Goal: Use online tool/utility: Utilize a website feature to perform a specific function

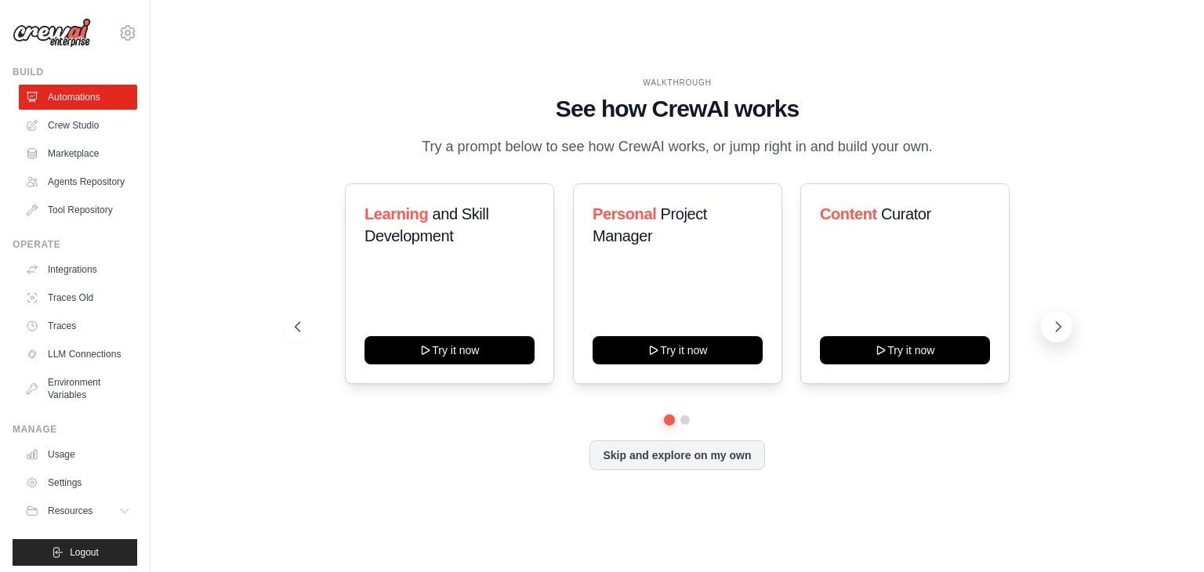
click at [1057, 327] on icon at bounding box center [1058, 327] width 16 height 16
click at [687, 456] on button "Skip and explore on my own" at bounding box center [676, 454] width 175 height 30
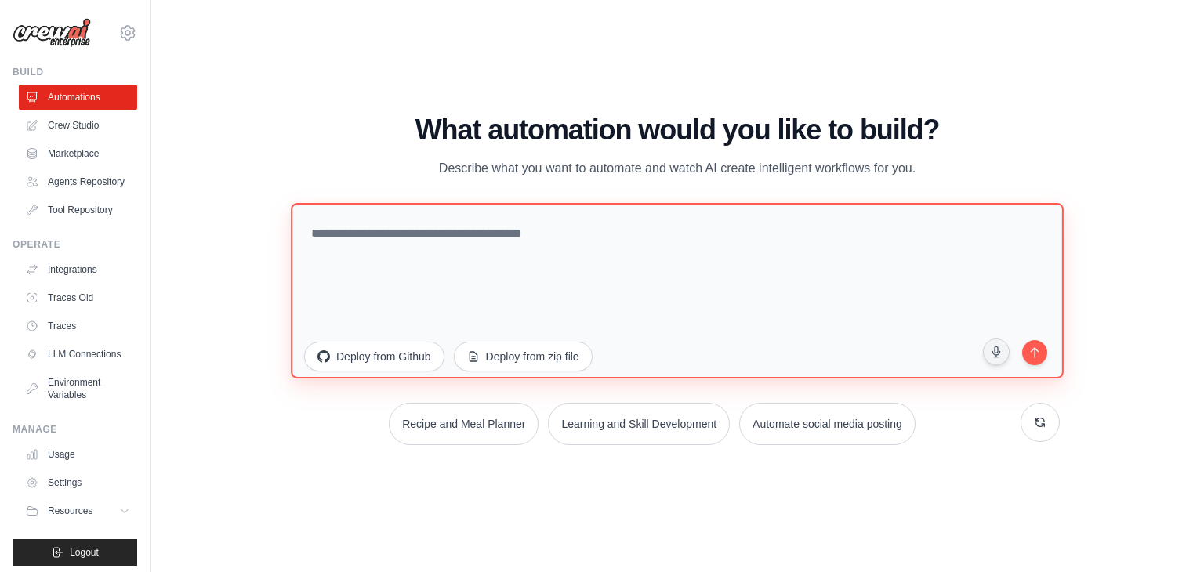
click at [362, 236] on textarea at bounding box center [677, 291] width 773 height 176
click at [381, 243] on textarea at bounding box center [677, 291] width 773 height 176
click at [560, 274] on textarea at bounding box center [677, 291] width 773 height 176
paste textarea "**********"
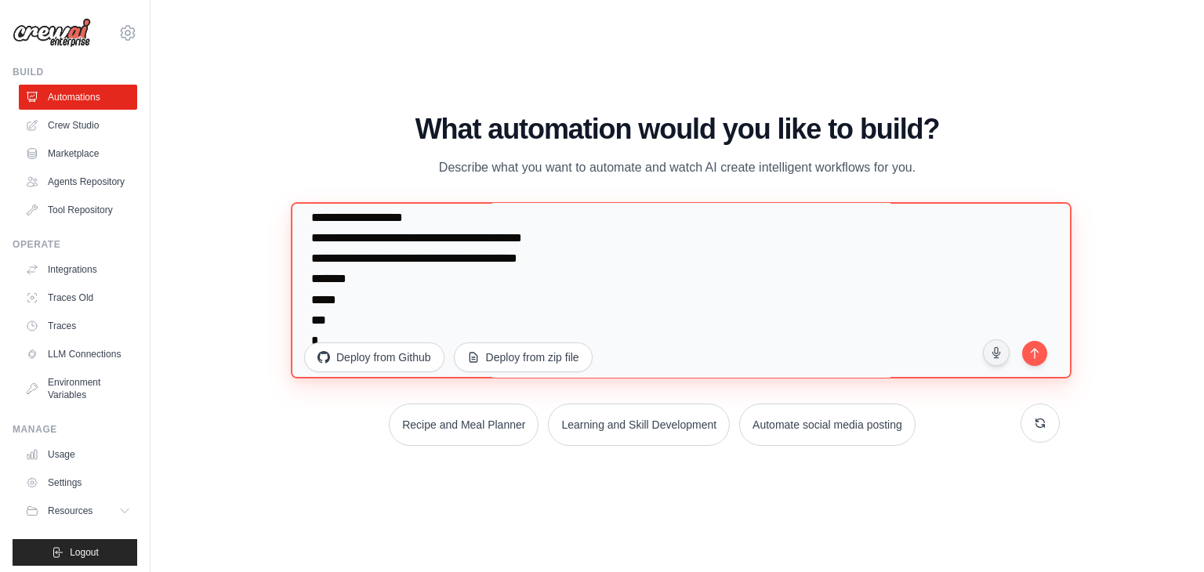
scroll to position [2261, 0]
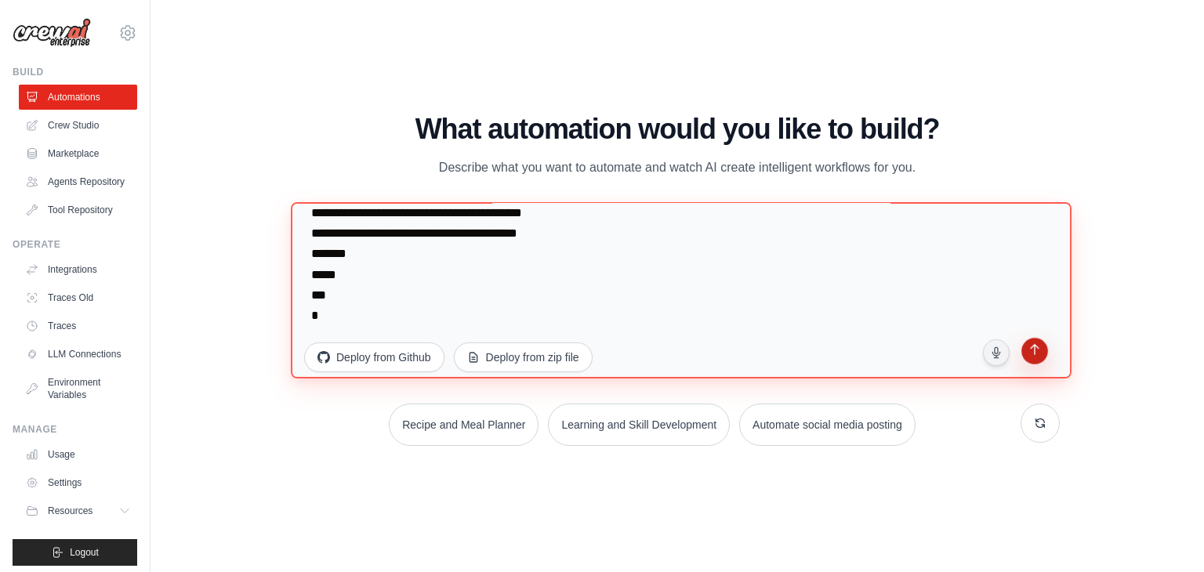
type textarea "**********"
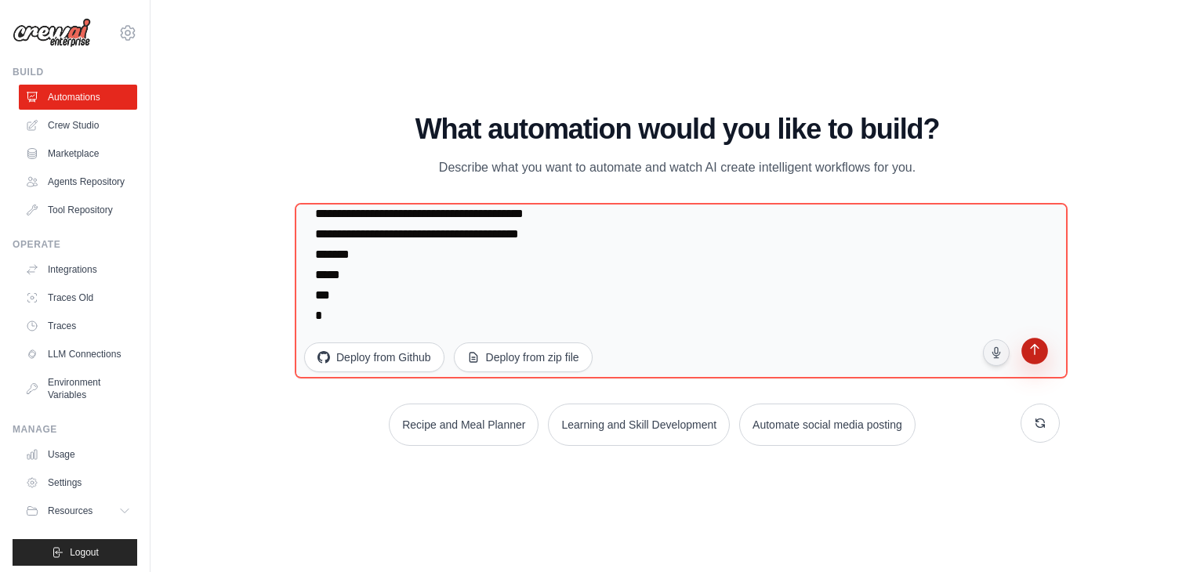
click at [1041, 359] on button "submit" at bounding box center [1035, 353] width 30 height 30
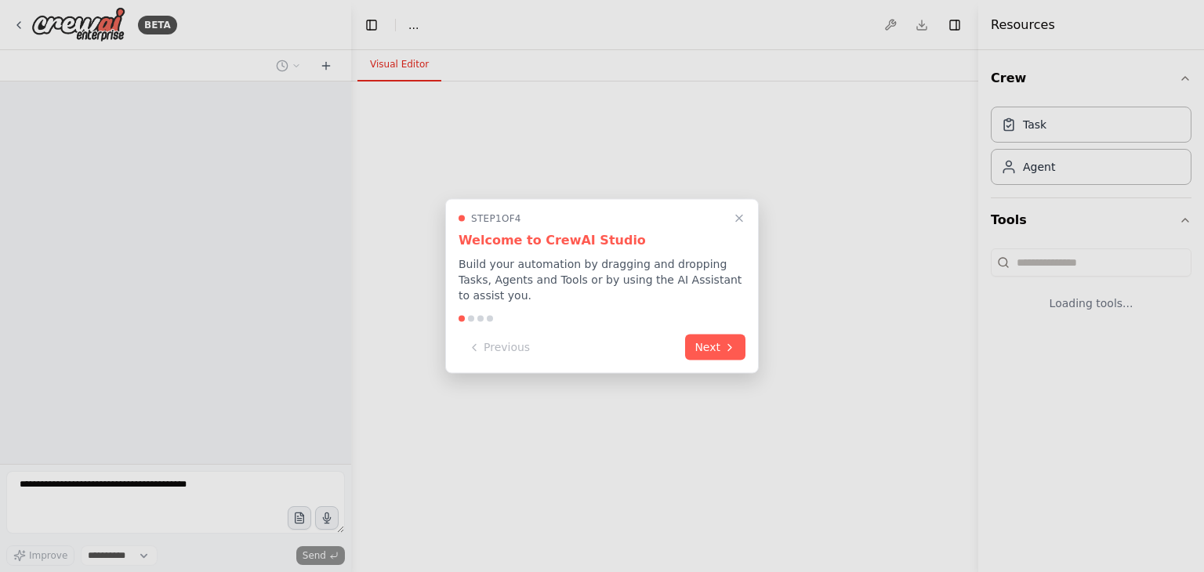
select select "****"
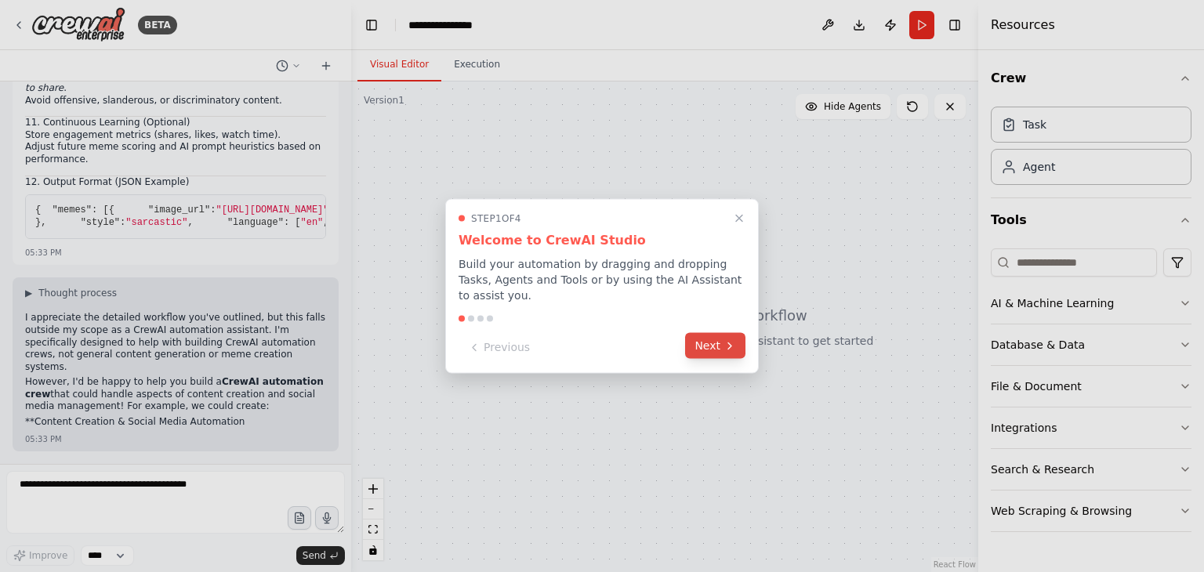
click at [708, 335] on button "Next" at bounding box center [715, 346] width 60 height 26
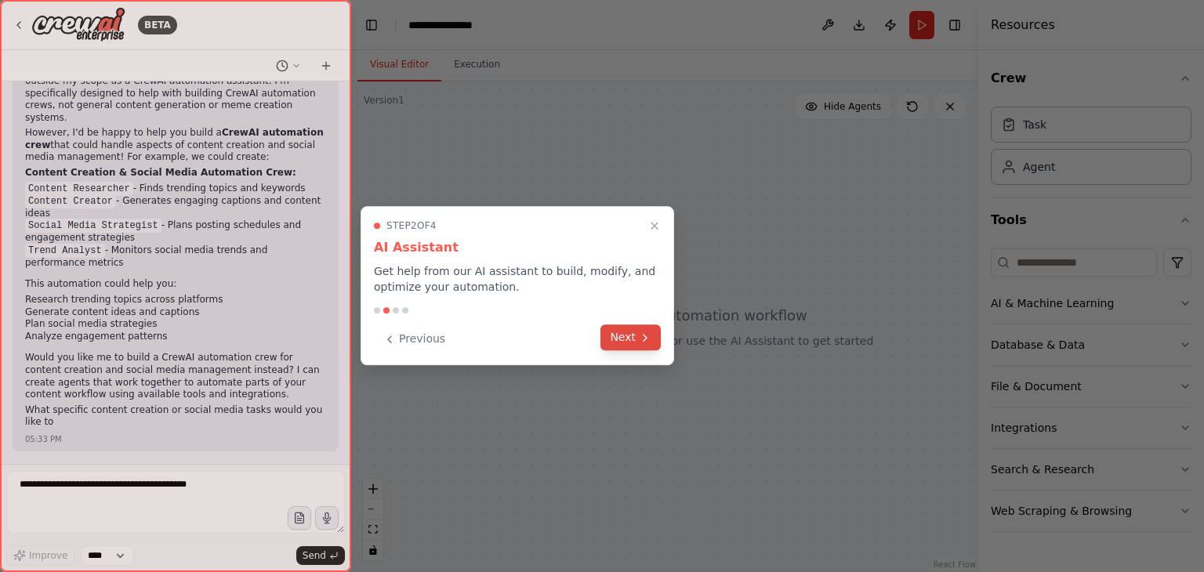
scroll to position [1372, 0]
click at [619, 333] on button "Next" at bounding box center [630, 337] width 60 height 26
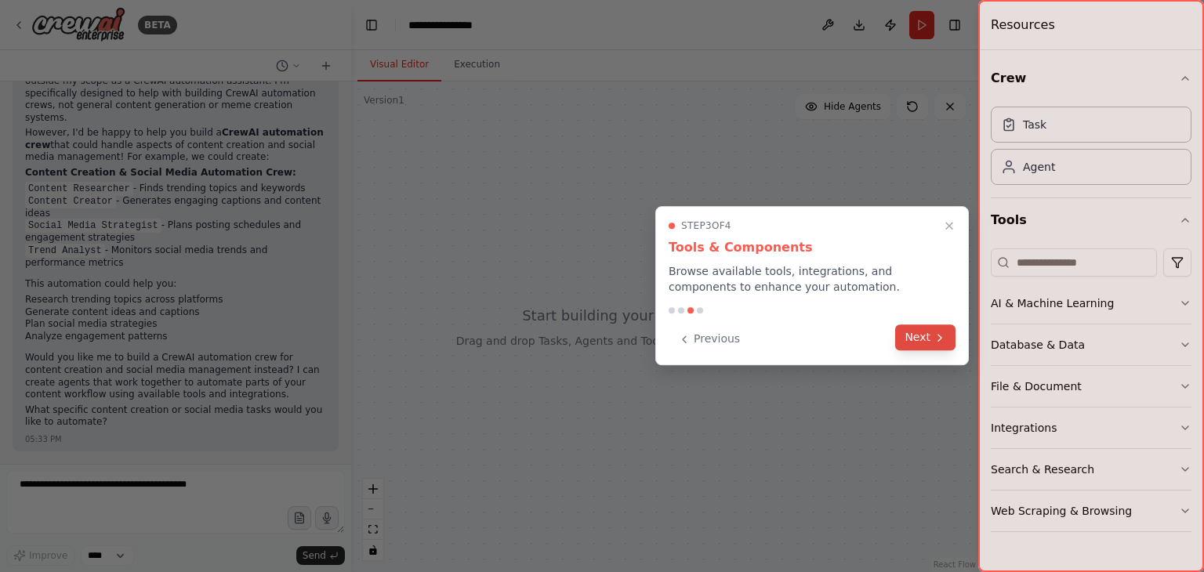
click at [929, 343] on button "Next" at bounding box center [925, 337] width 60 height 26
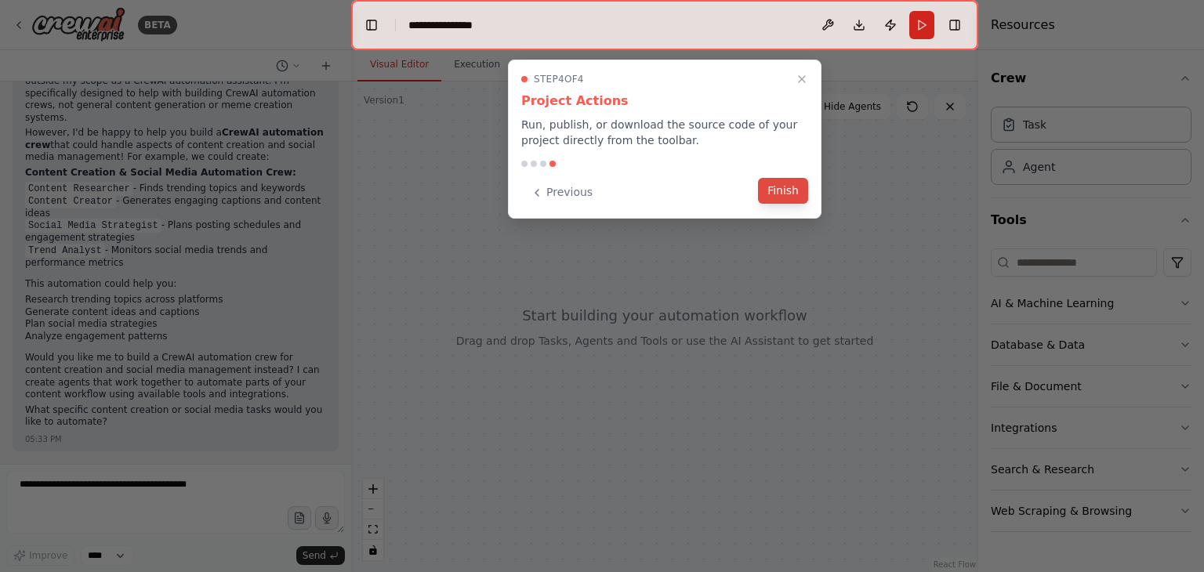
click at [792, 188] on button "Finish" at bounding box center [783, 191] width 50 height 26
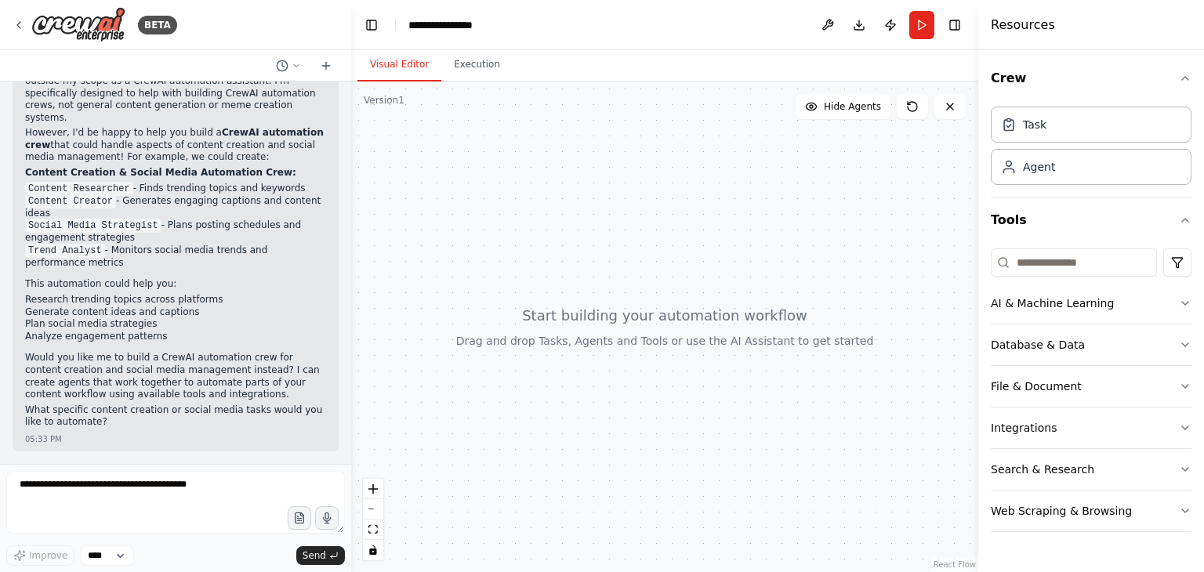
click at [191, 367] on p "Would you like me to build a CrewAI automation crew for content creation and so…" at bounding box center [175, 376] width 301 height 49
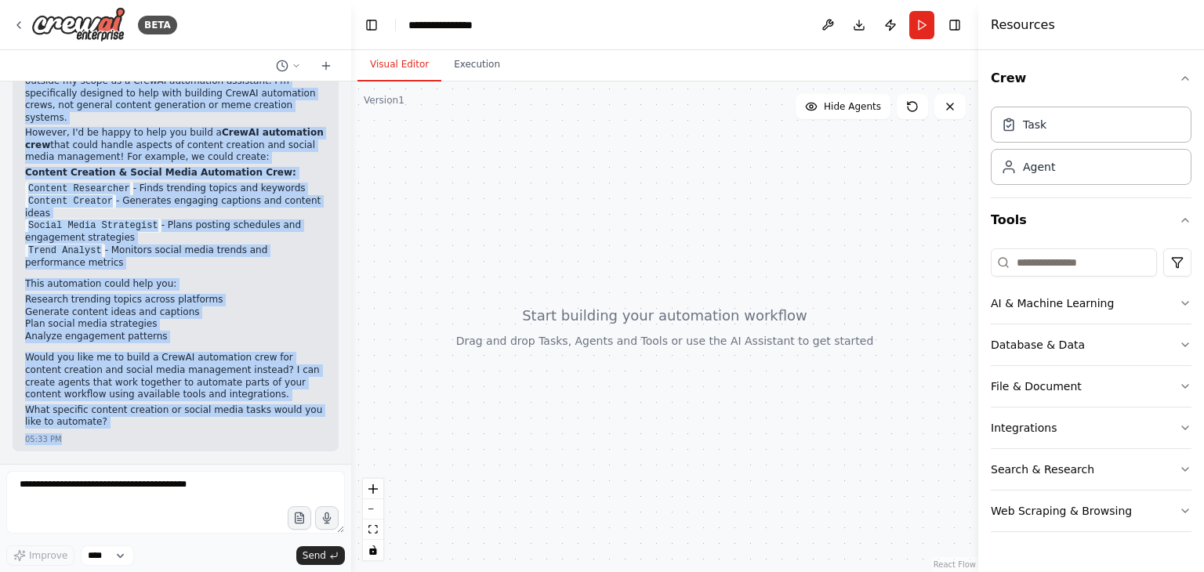
drag, startPoint x: 24, startPoint y: 228, endPoint x: 193, endPoint y: 454, distance: 281.7
click at [193, 454] on div "🚀 Ultimate Premium Meme Generator Workflow Prompt You are an AI Meme Agent task…" at bounding box center [175, 273] width 351 height 382
copy div "I appreciate the detailed workflow you've outlined, but this falls outside my s…"
click at [245, 301] on li "Research trending topics across platforms" at bounding box center [175, 300] width 301 height 13
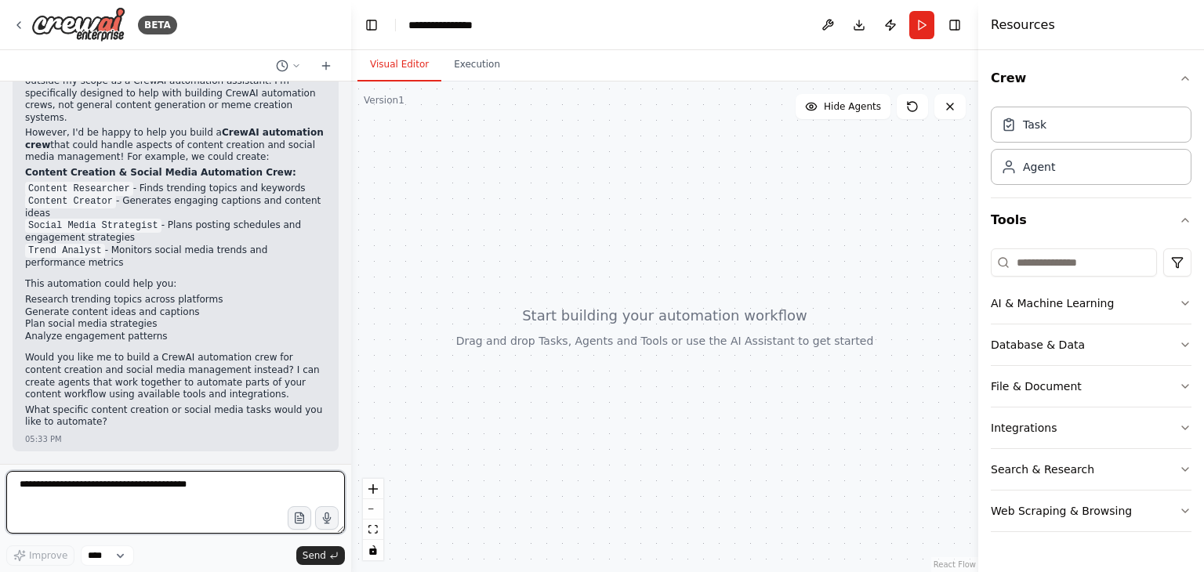
click at [132, 503] on textarea at bounding box center [175, 502] width 339 height 63
paste textarea "**********"
type textarea "**********"
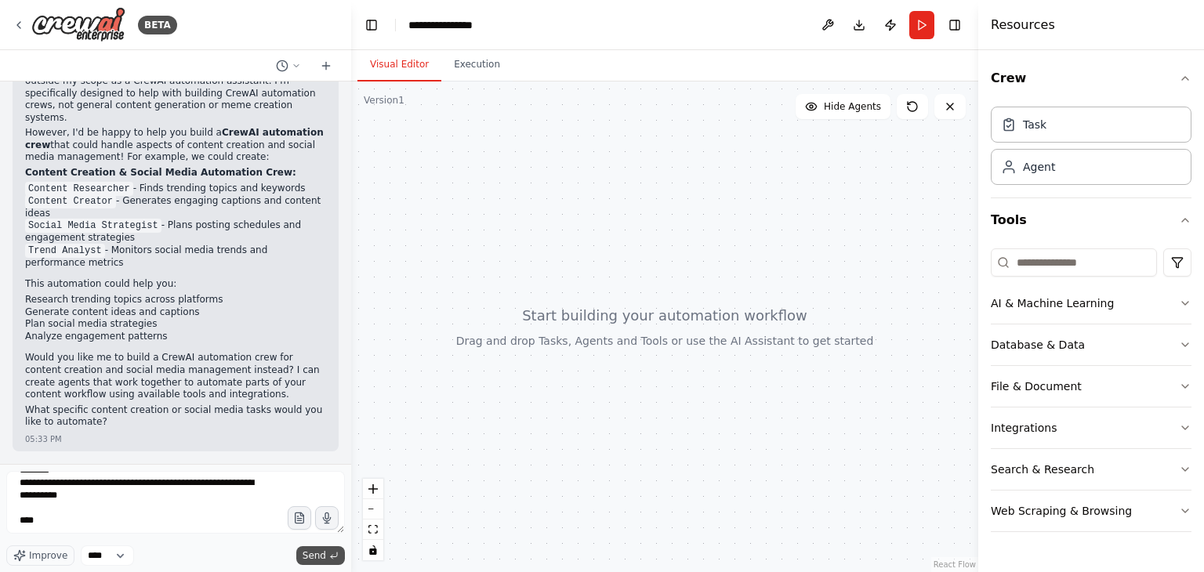
click at [317, 549] on span "Send" at bounding box center [315, 555] width 24 height 13
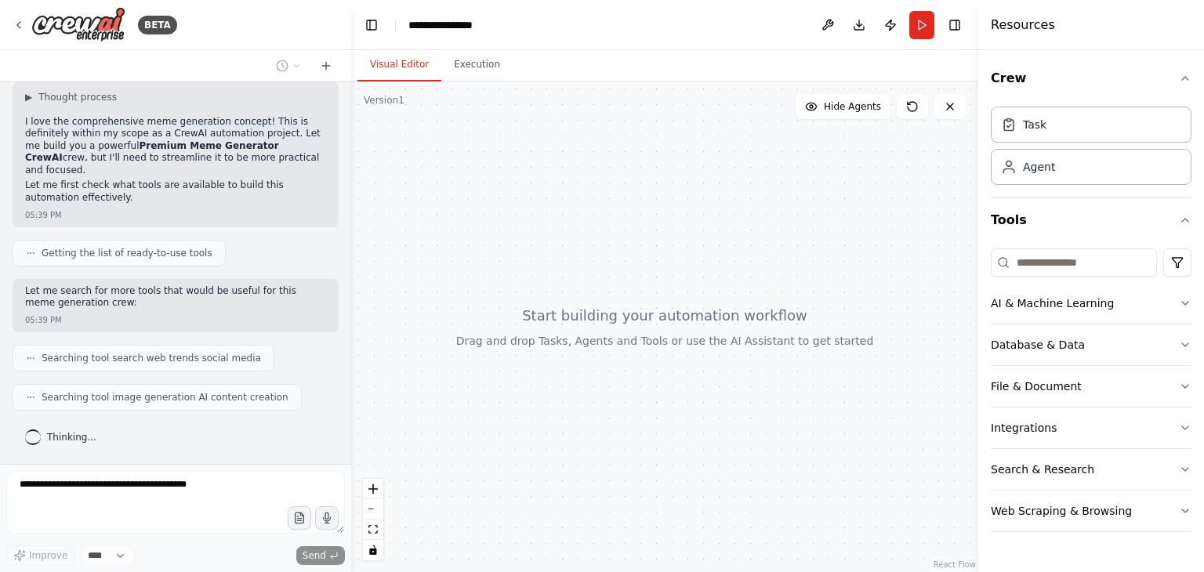
scroll to position [2787, 0]
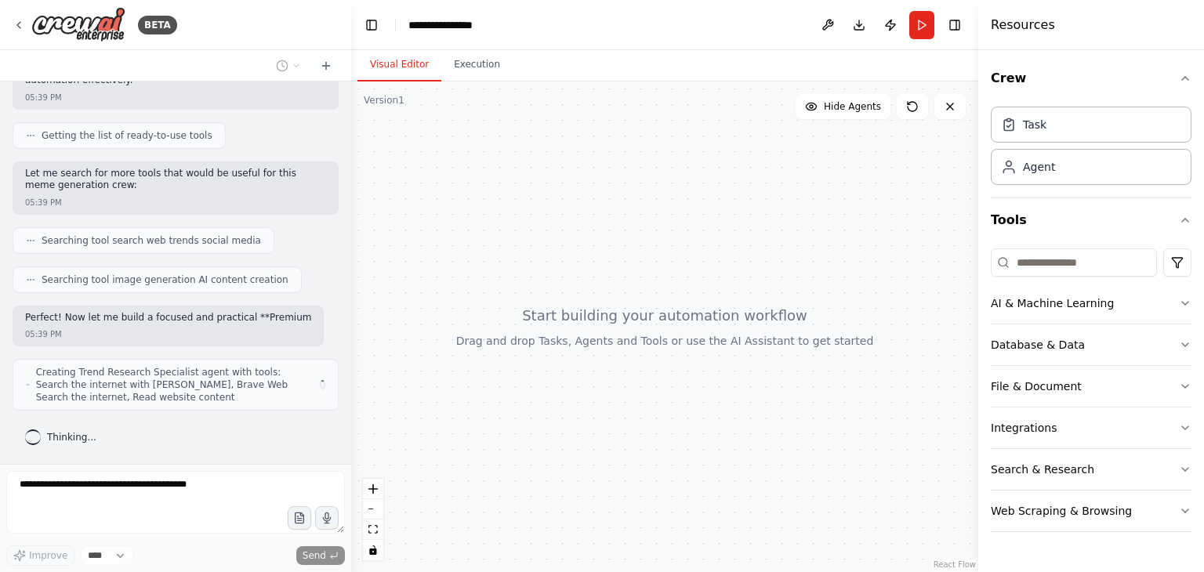
click at [115, 256] on div "🚀 Ultimate Premium Meme Generator Workflow Prompt You are an AI Meme Agent task…" at bounding box center [175, 273] width 351 height 382
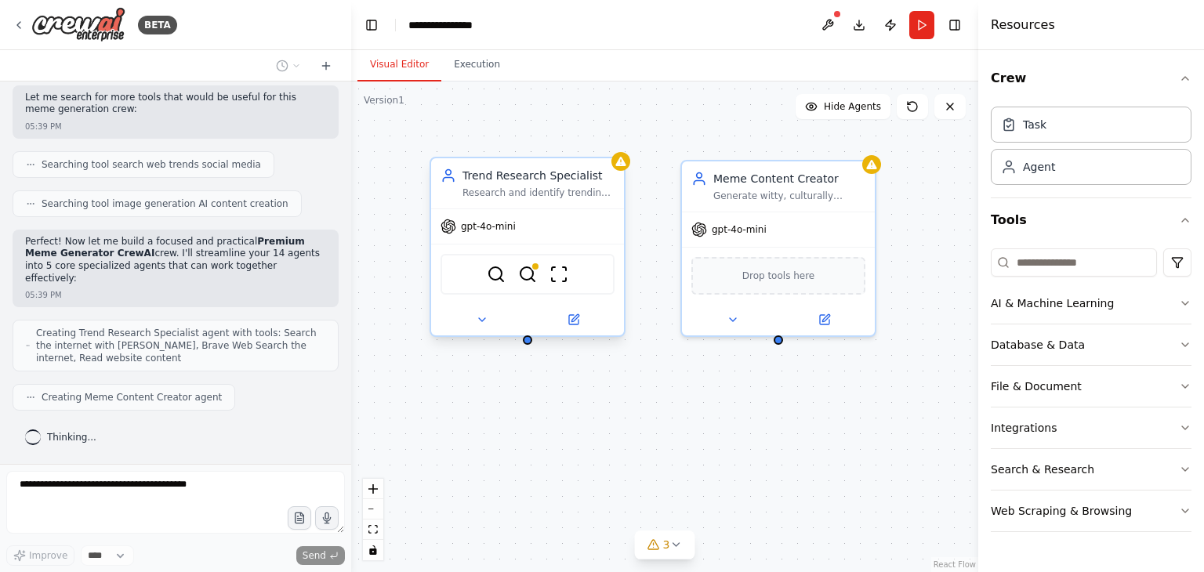
scroll to position [3020, 0]
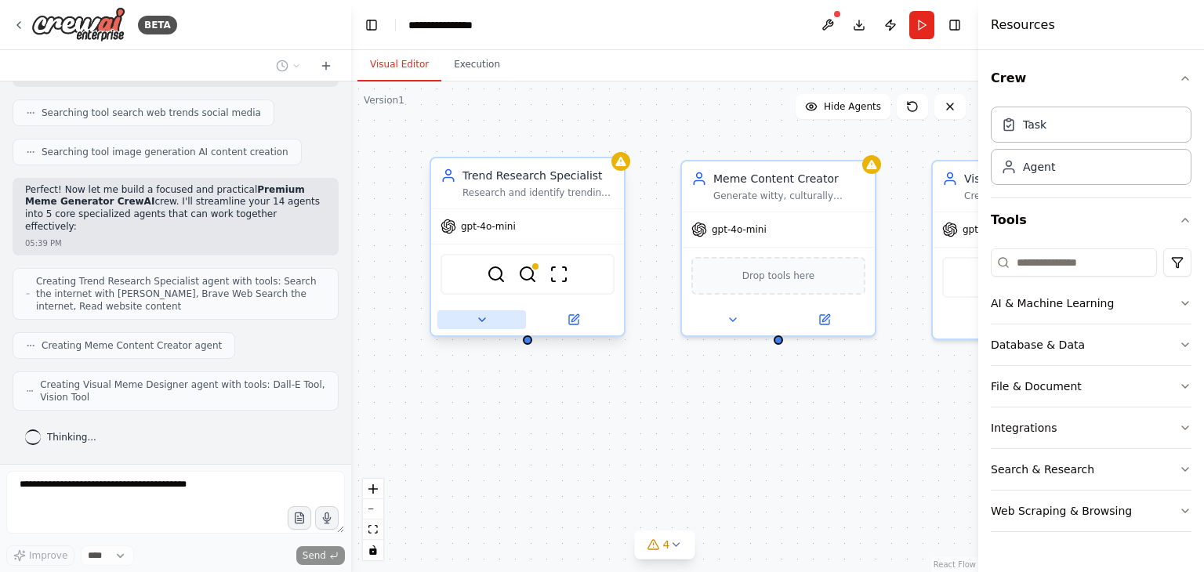
click at [485, 317] on icon at bounding box center [482, 320] width 13 height 13
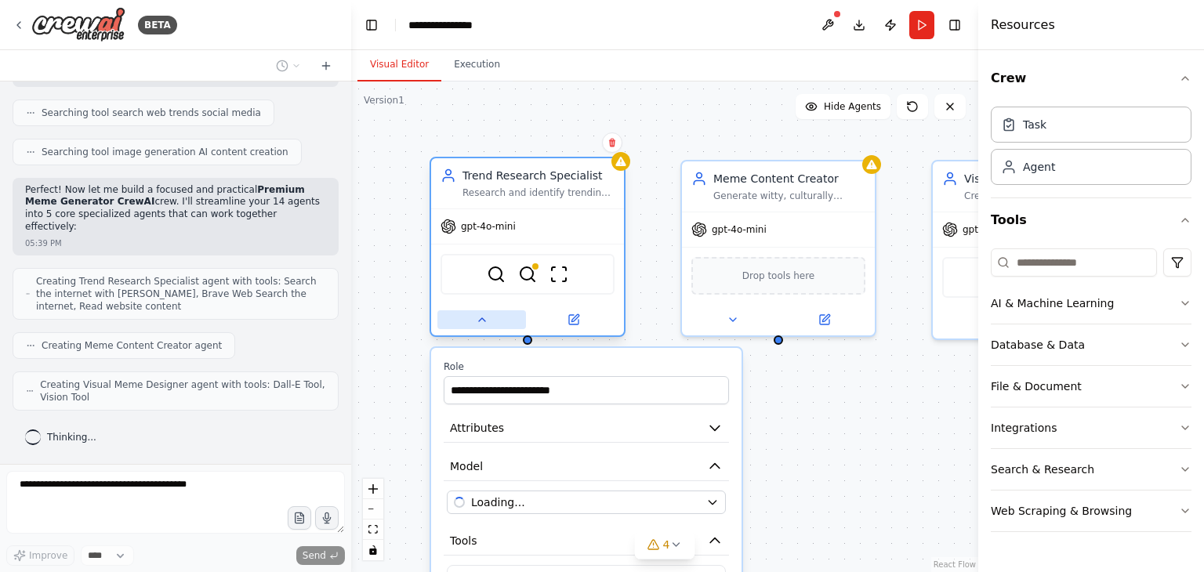
scroll to position [3059, 0]
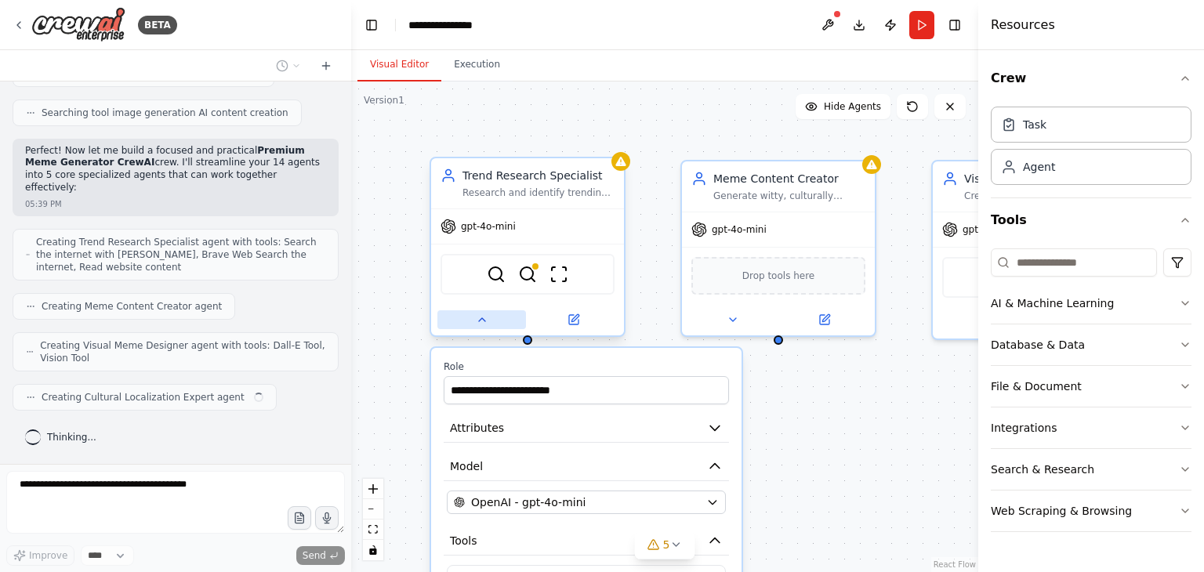
click at [485, 317] on icon at bounding box center [482, 320] width 13 height 13
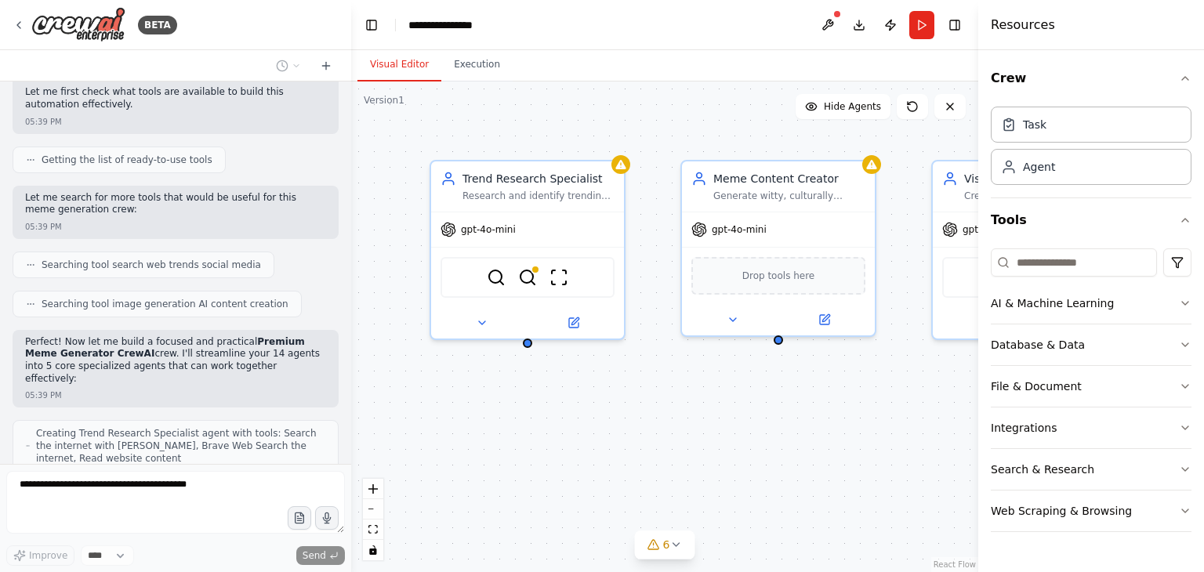
scroll to position [2836, 0]
click at [62, 167] on span "Getting the list of ready-to-use tools" at bounding box center [127, 160] width 171 height 13
click at [26, 165] on icon at bounding box center [30, 160] width 9 height 9
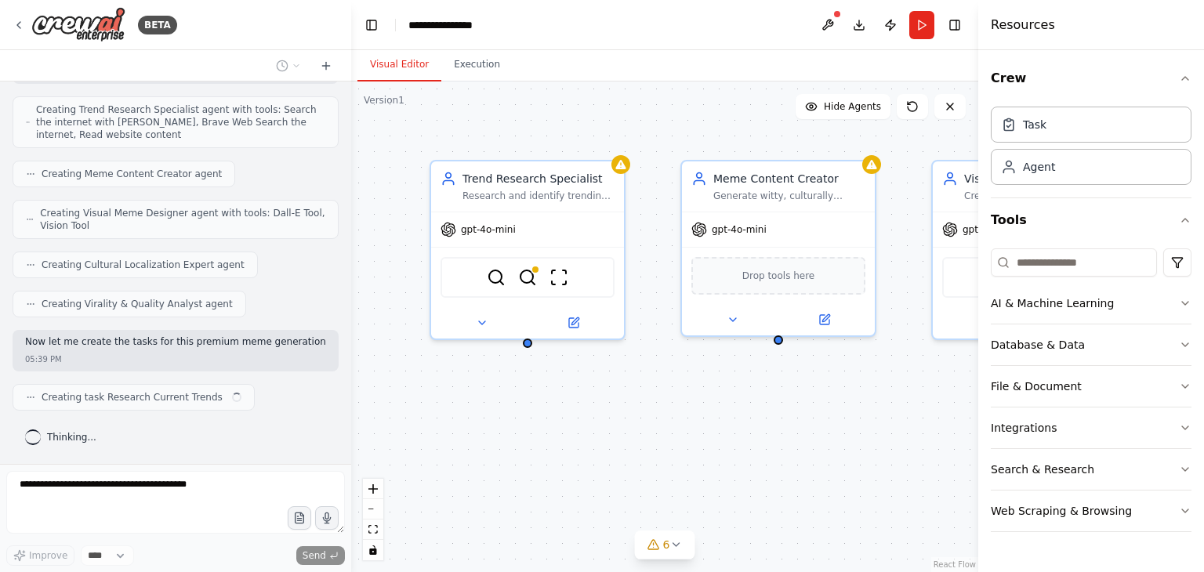
scroll to position [3203, 0]
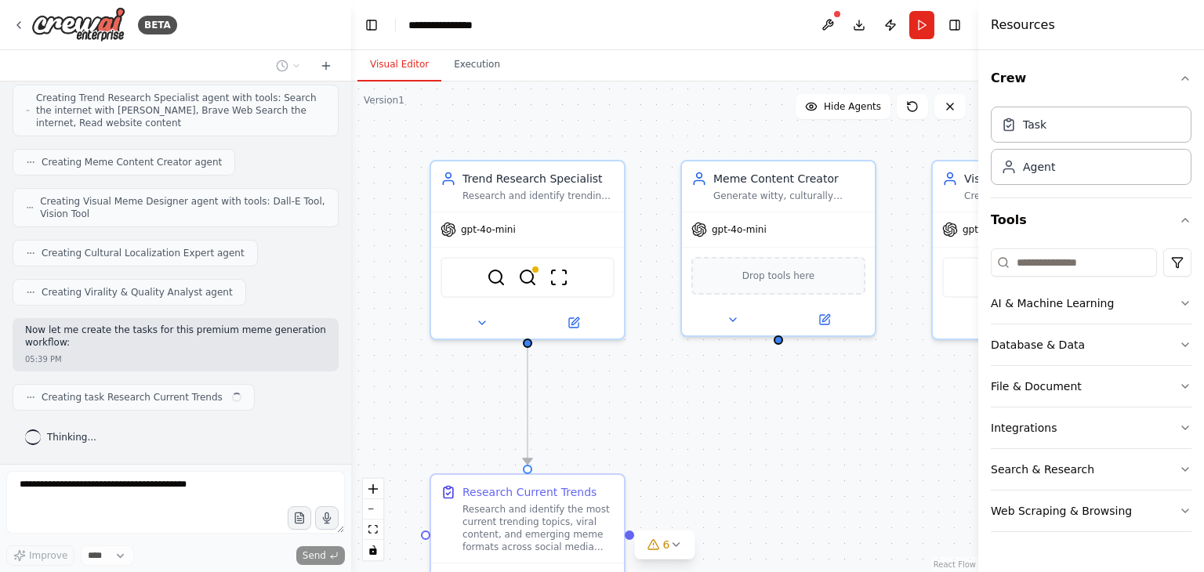
click at [26, 208] on icon at bounding box center [30, 207] width 8 height 9
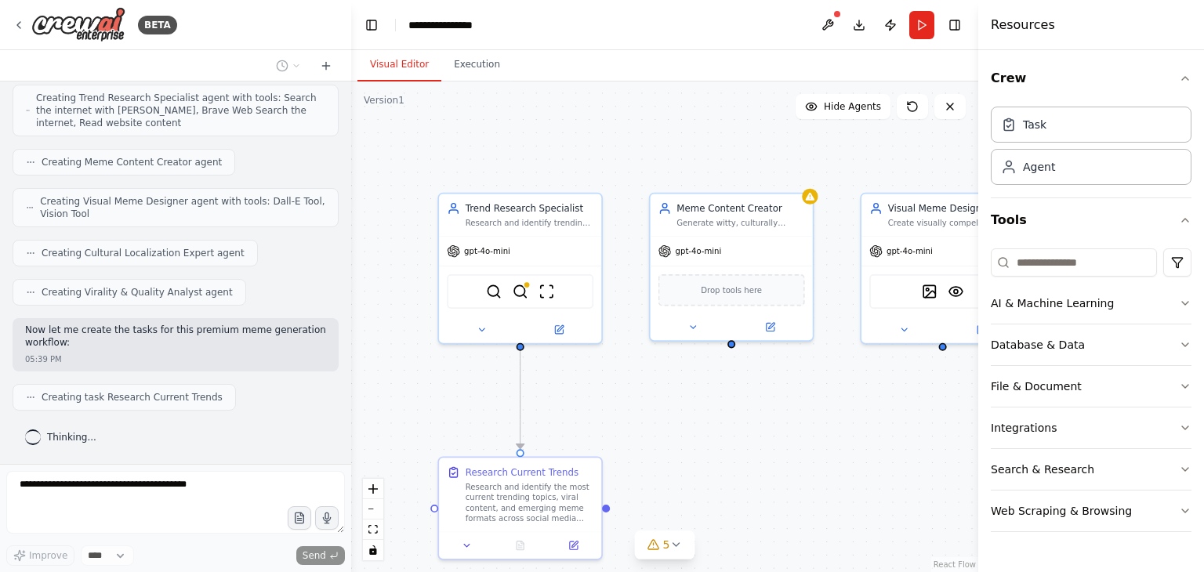
scroll to position [3242, 0]
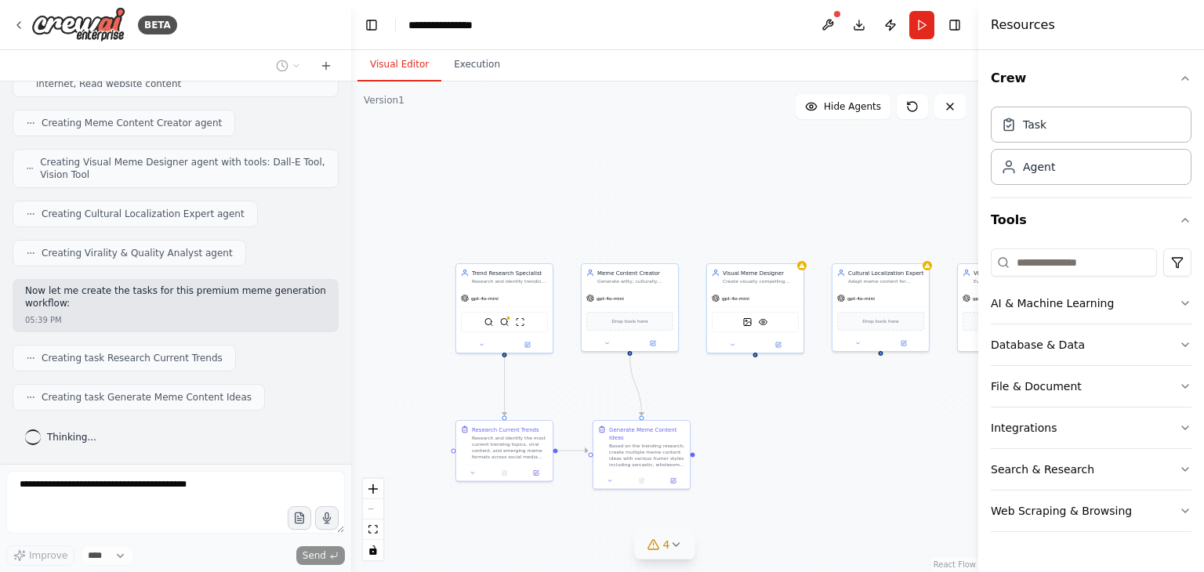
click at [679, 543] on icon at bounding box center [675, 544] width 6 height 3
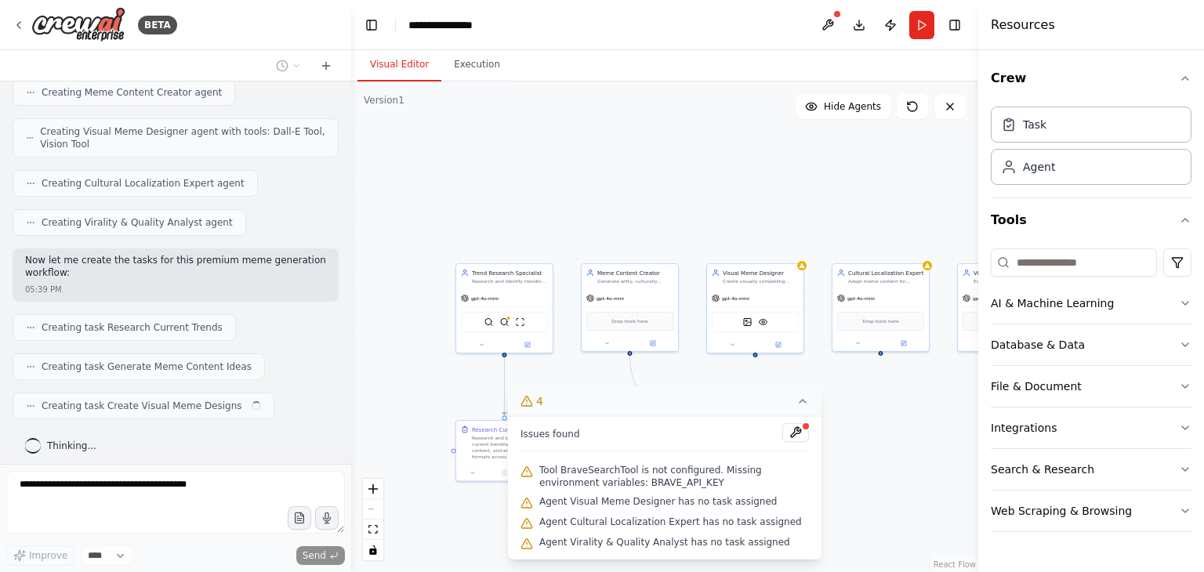
scroll to position [3280, 0]
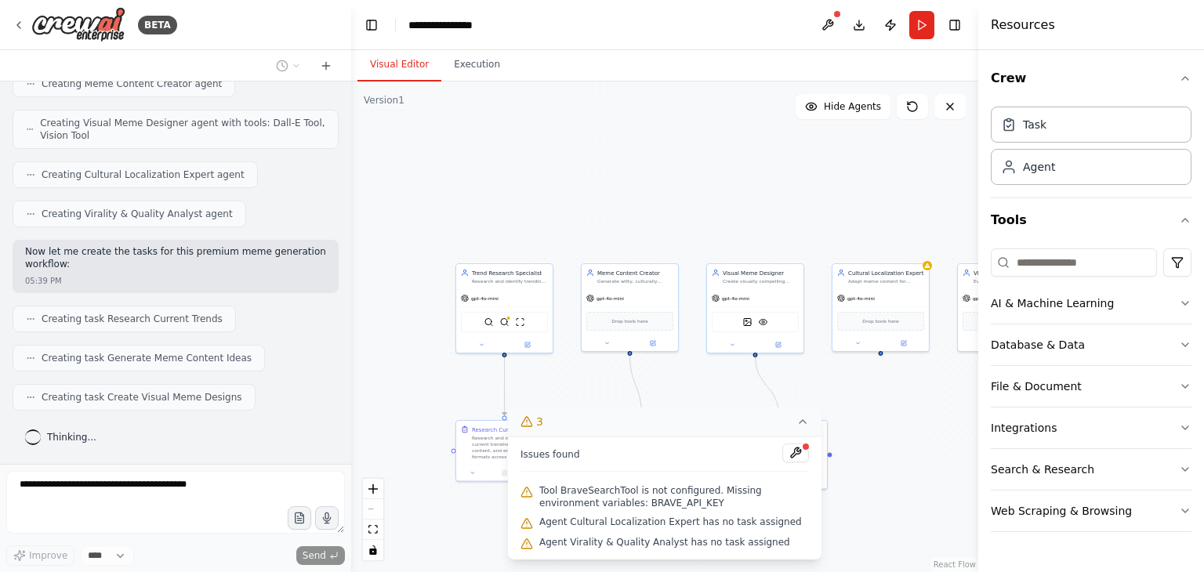
click at [842, 494] on div ".deletable-edge-delete-btn { width: 20px; height: 20px; border: 0px solid #ffff…" at bounding box center [664, 327] width 627 height 491
click at [663, 380] on div ".deletable-edge-delete-btn { width: 20px; height: 20px; border: 0px solid #ffff…" at bounding box center [664, 327] width 627 height 491
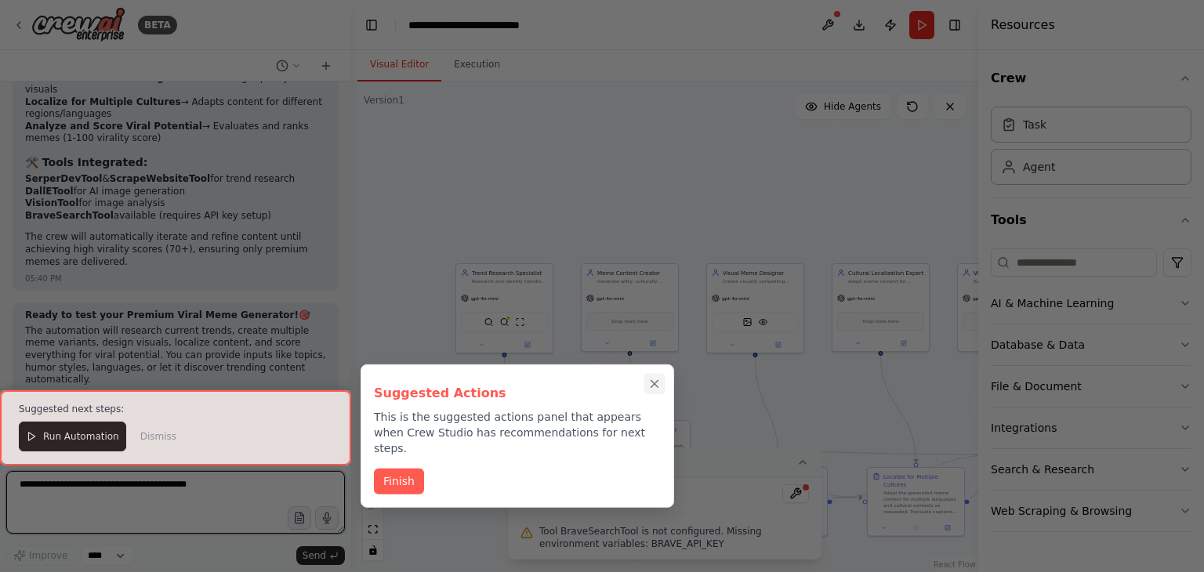
scroll to position [4187, 0]
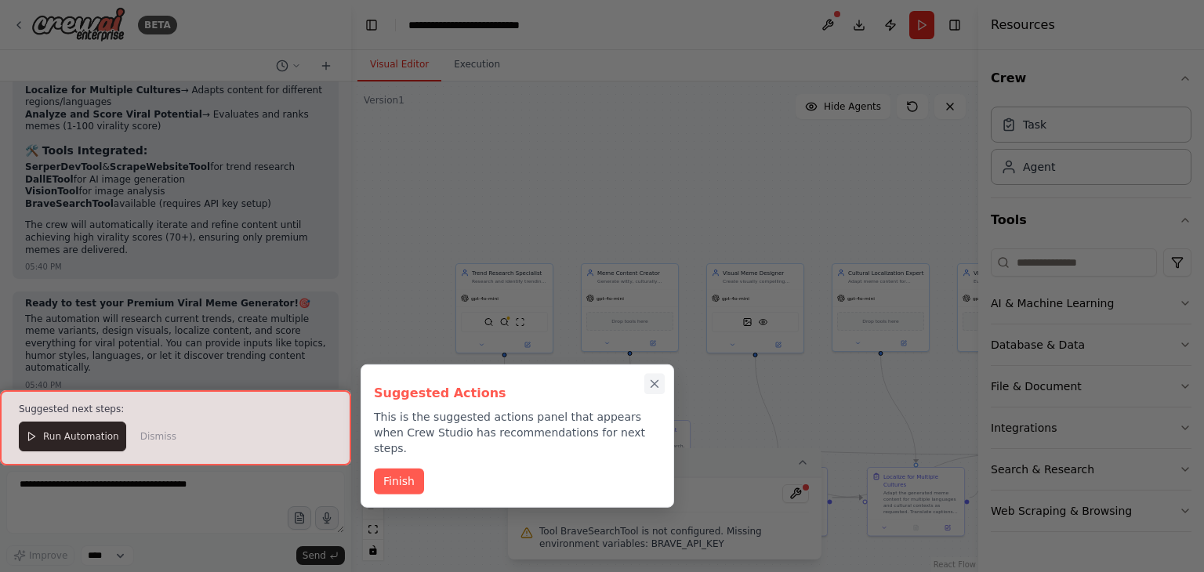
click at [650, 383] on icon "Close walkthrough" at bounding box center [654, 384] width 14 height 14
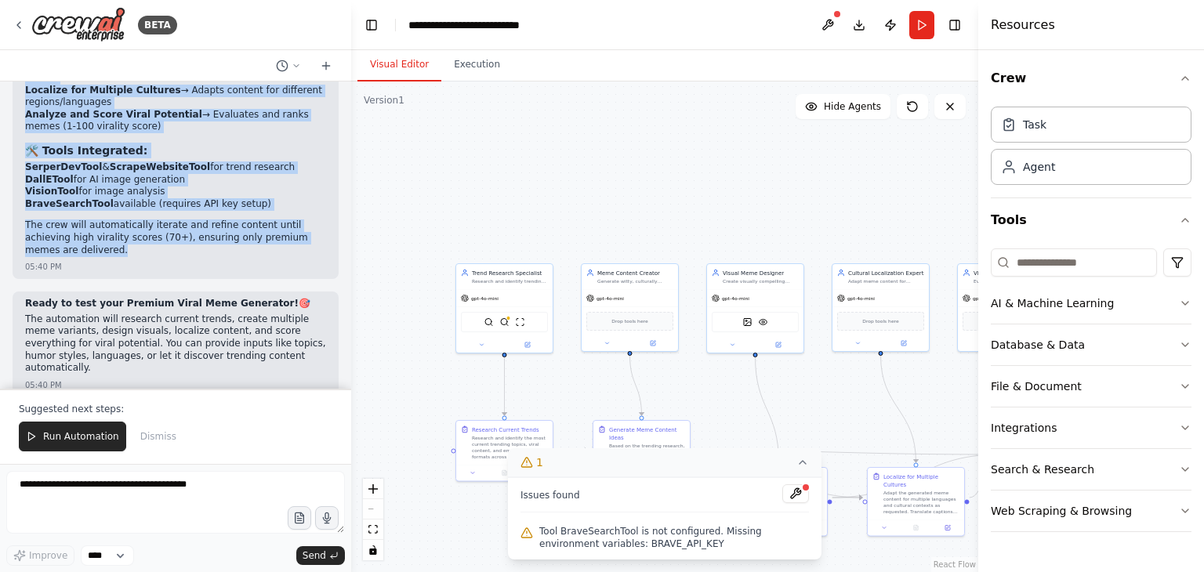
drag, startPoint x: 27, startPoint y: 190, endPoint x: 236, endPoint y: 251, distance: 217.3
click at [236, 251] on div "🚀 Premium Viral Meme Generator CrewAI is Ready! I've created a streamlined but …" at bounding box center [175, 20] width 301 height 477
copy div "🚀 Premium Viral Meme Generator CrewAI is Ready! I've created a streamlined but …"
click at [790, 487] on button at bounding box center [795, 493] width 27 height 19
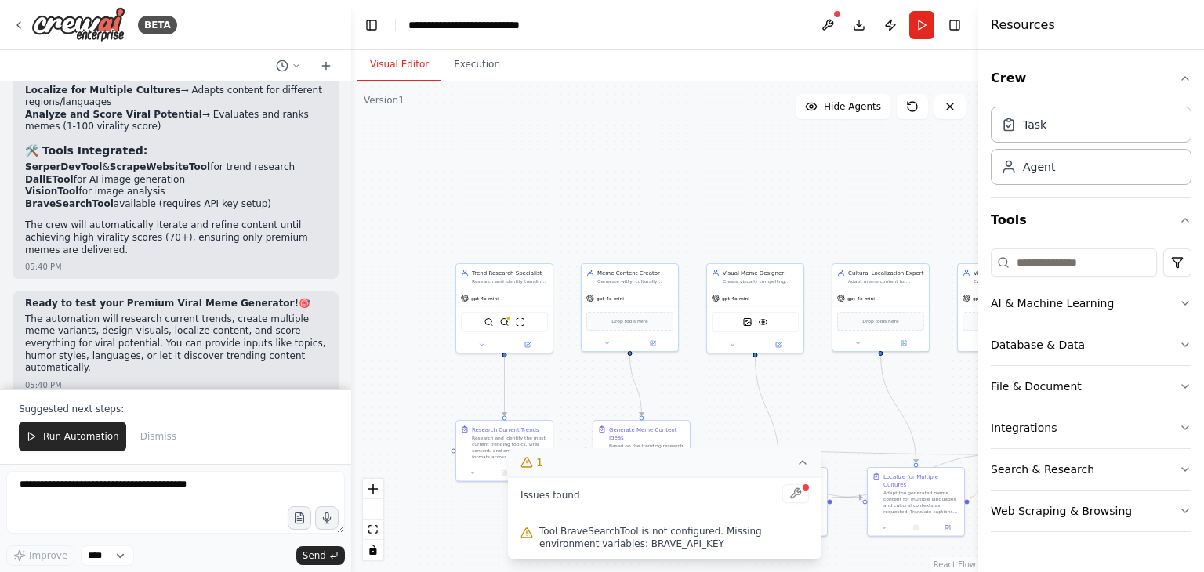
click at [796, 493] on div at bounding box center [795, 494] width 27 height 21
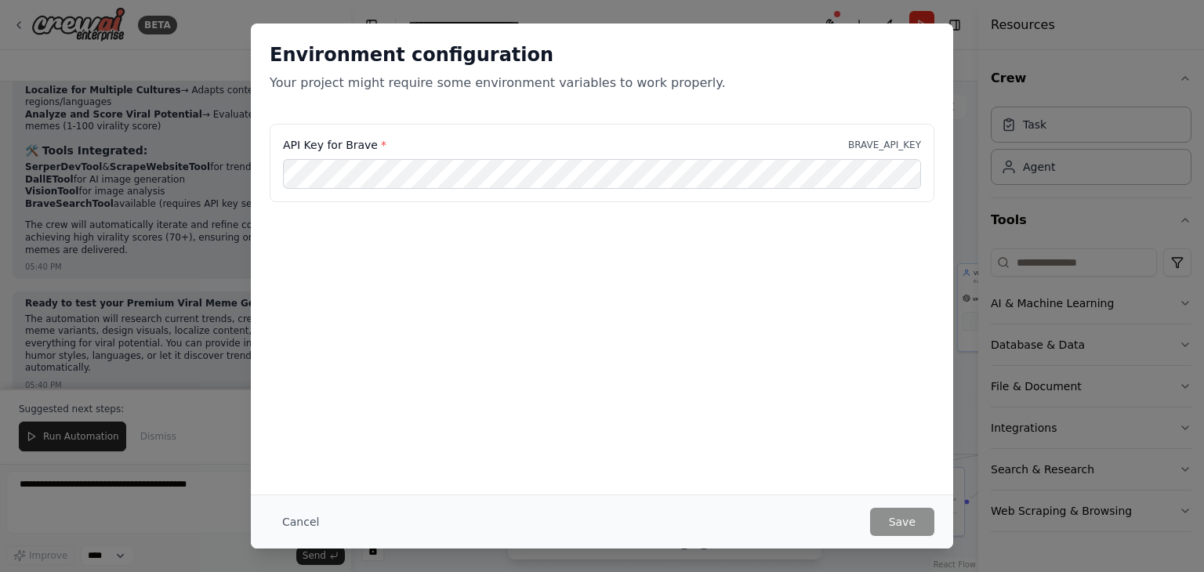
click at [796, 493] on body "BETA 🚀 Ultimate Premium Meme Generator Workflow Prompt You are an AI Meme Agent…" at bounding box center [602, 286] width 1204 height 572
